Goal: Task Accomplishment & Management: Use online tool/utility

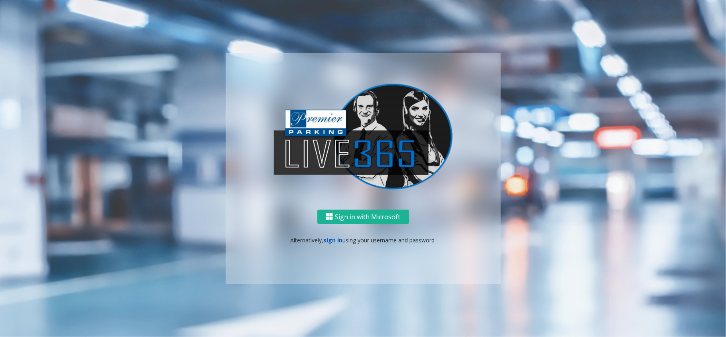
click at [330, 239] on link "sign in" at bounding box center [333, 240] width 19 height 8
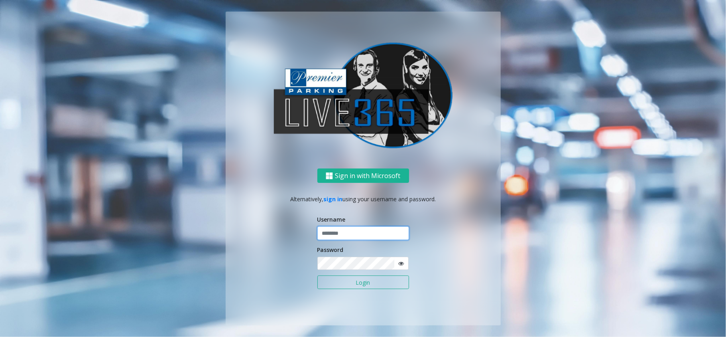
type input "******"
click at [338, 278] on button "Login" at bounding box center [364, 282] width 92 height 14
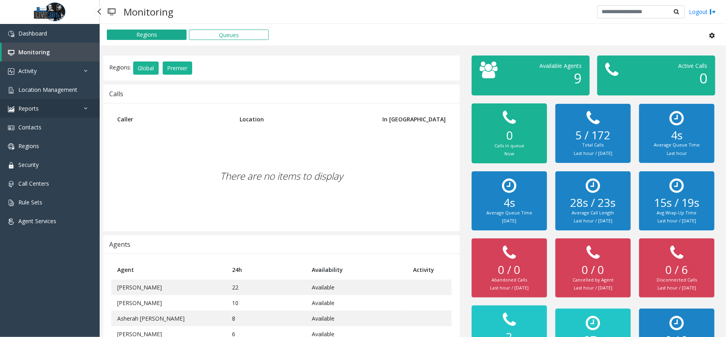
click at [41, 109] on link "Reports" at bounding box center [50, 108] width 100 height 19
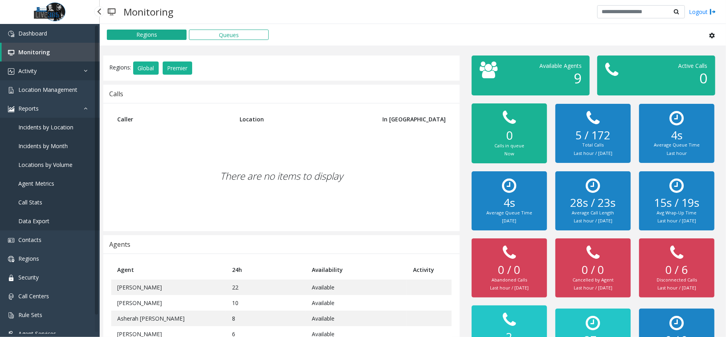
click at [50, 72] on link "Activity" at bounding box center [50, 70] width 100 height 19
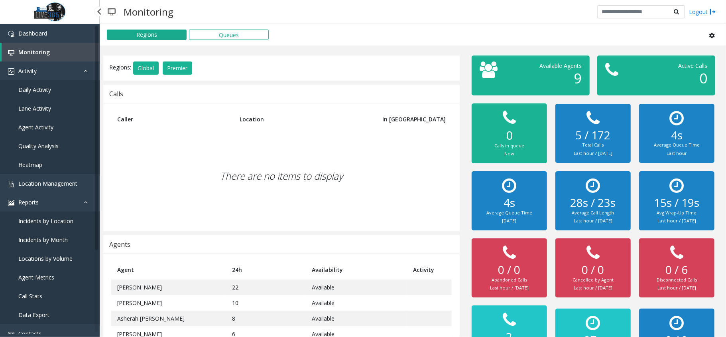
click at [44, 90] on span "Daily Activity" at bounding box center [34, 90] width 33 height 8
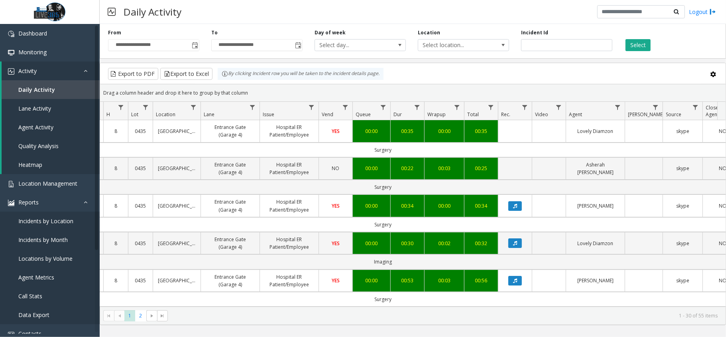
scroll to position [0, 114]
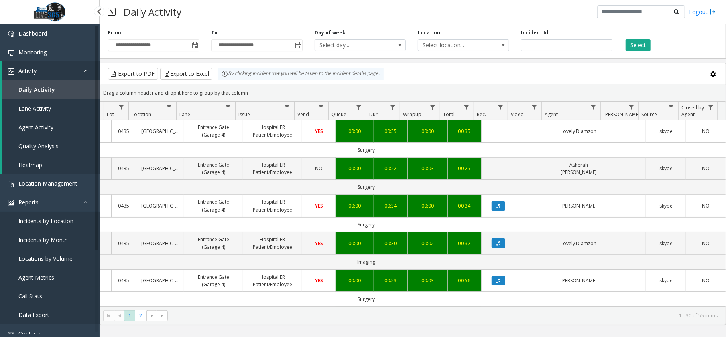
click at [31, 277] on span "Agent Metrics" at bounding box center [36, 277] width 36 height 8
click at [32, 140] on link "Quality Analysis" at bounding box center [51, 145] width 98 height 19
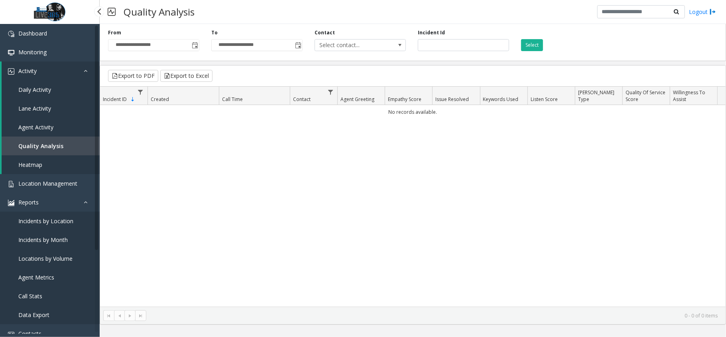
click at [32, 146] on span "Quality Analysis" at bounding box center [40, 146] width 45 height 8
click at [34, 125] on span "Agent Activity" at bounding box center [35, 127] width 35 height 8
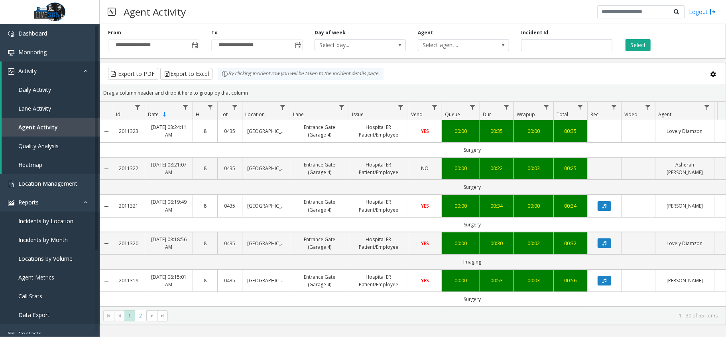
scroll to position [0, 114]
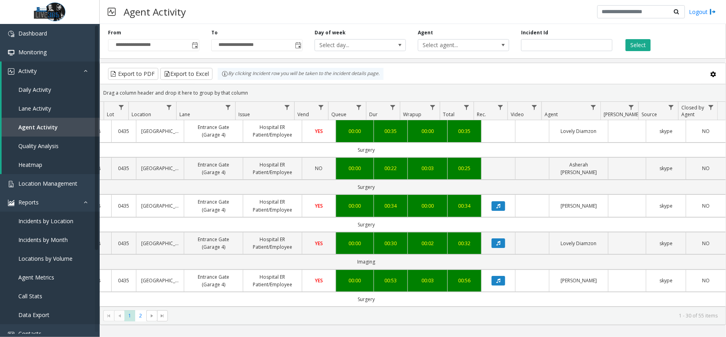
click at [674, 208] on td "skype" at bounding box center [666, 205] width 40 height 22
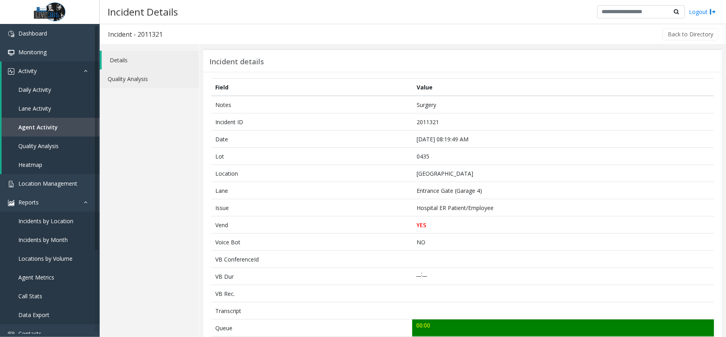
click at [155, 77] on link "Quality Analysis" at bounding box center [149, 78] width 99 height 19
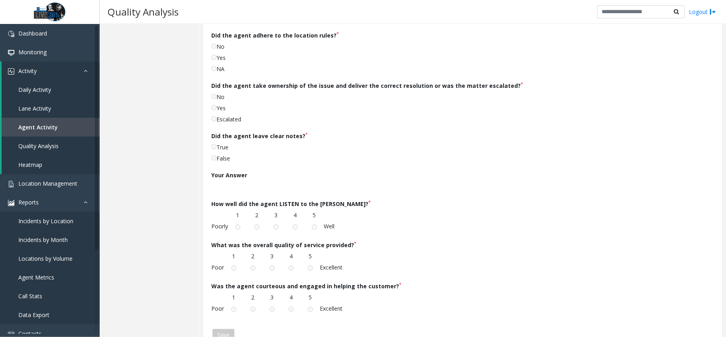
scroll to position [128, 0]
